Goal: Use online tool/utility: Utilize a website feature to perform a specific function

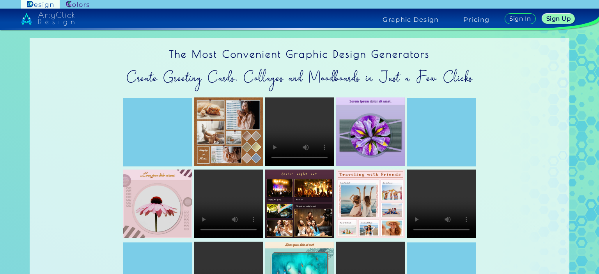
click at [72, 0] on link at bounding box center [78, 4] width 36 height 9
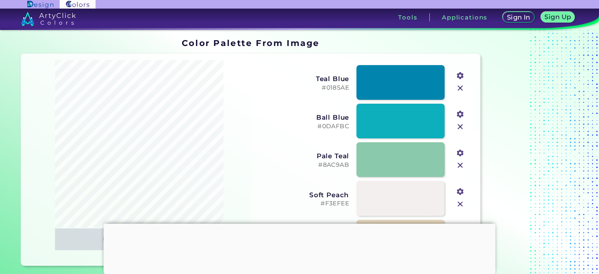
click at [292, 224] on div at bounding box center [300, 224] width 392 height 0
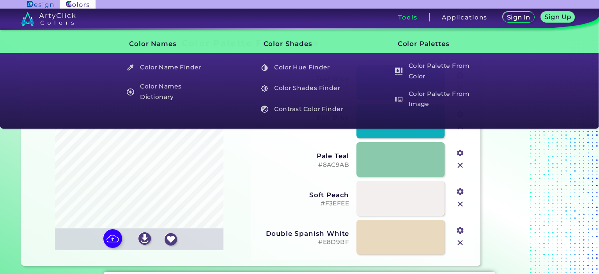
click at [412, 13] on div "Tools" at bounding box center [408, 17] width 44 height 8
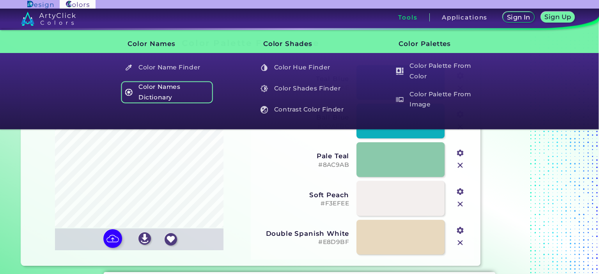
click at [147, 92] on h5 "Color Names Dictionary" at bounding box center [167, 92] width 92 height 22
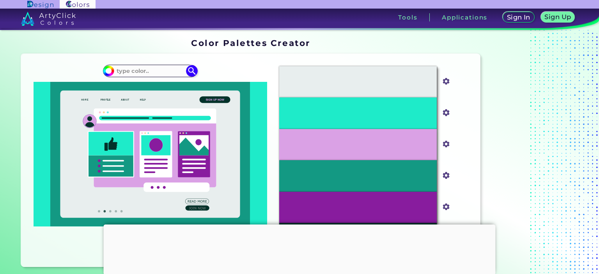
type input "b"
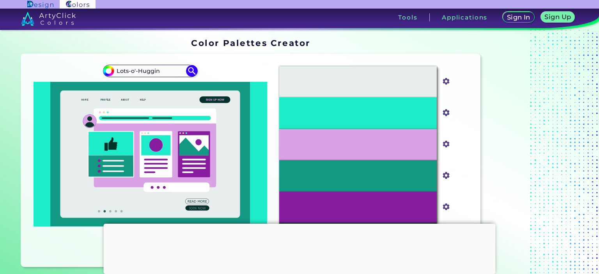
type input "Lots-o'-Huggin"
type input "#000000"
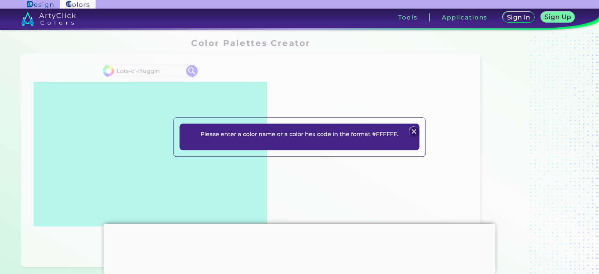
click at [410, 129] on img at bounding box center [413, 131] width 9 height 9
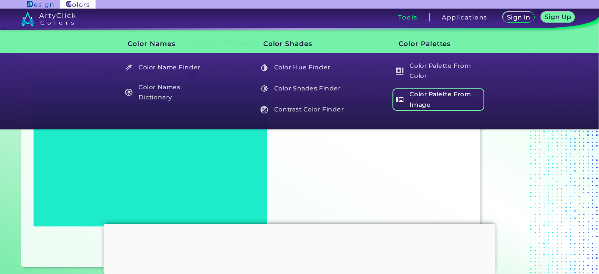
drag, startPoint x: 411, startPoint y: 18, endPoint x: 409, endPoint y: 103, distance: 85.0
click at [409, 30] on header "Sign In Sign Up My Profile My Details Color Palettes Sign Out Tools Application…" at bounding box center [299, 15] width 599 height 30
click at [409, 103] on h5 "Color Palette From Image" at bounding box center [438, 100] width 92 height 22
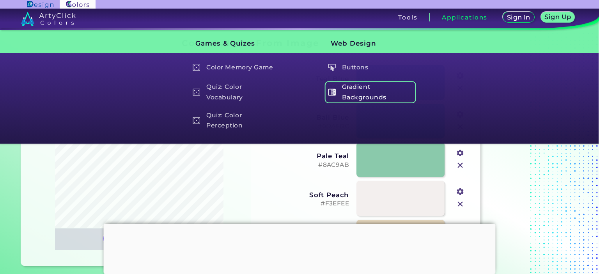
click at [353, 88] on h5 "Gradient Backgrounds" at bounding box center [370, 92] width 92 height 22
